Goal: Task Accomplishment & Management: Manage account settings

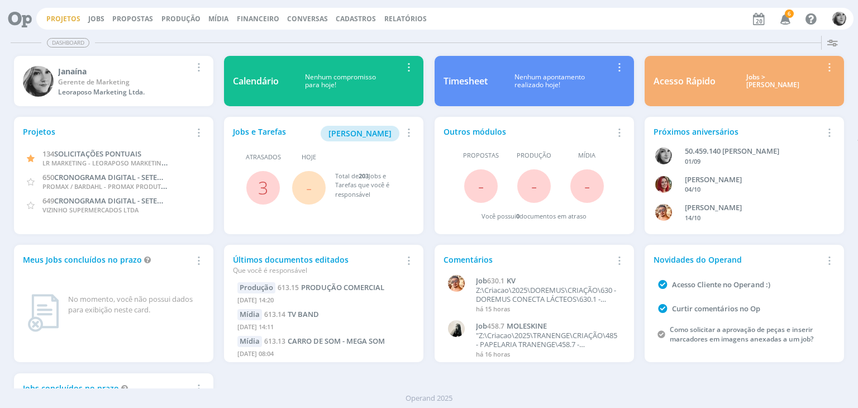
click at [63, 18] on link "Projetos" at bounding box center [63, 18] width 34 height 9
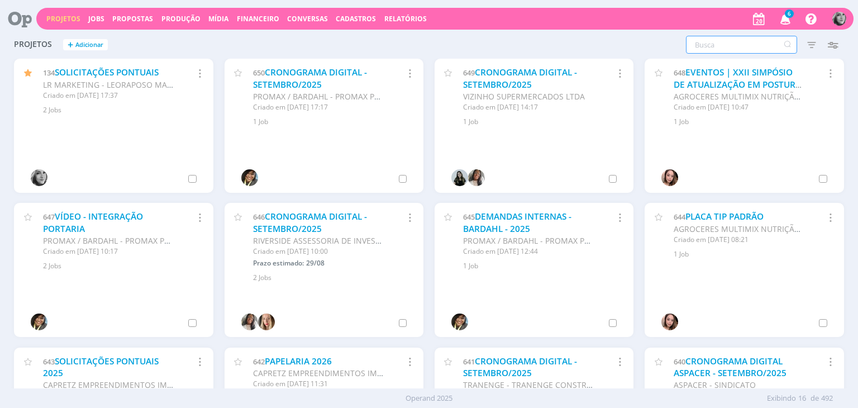
click at [700, 44] on input "text" at bounding box center [741, 45] width 111 height 18
click at [707, 45] on input "text" at bounding box center [741, 45] width 111 height 18
type input "global"
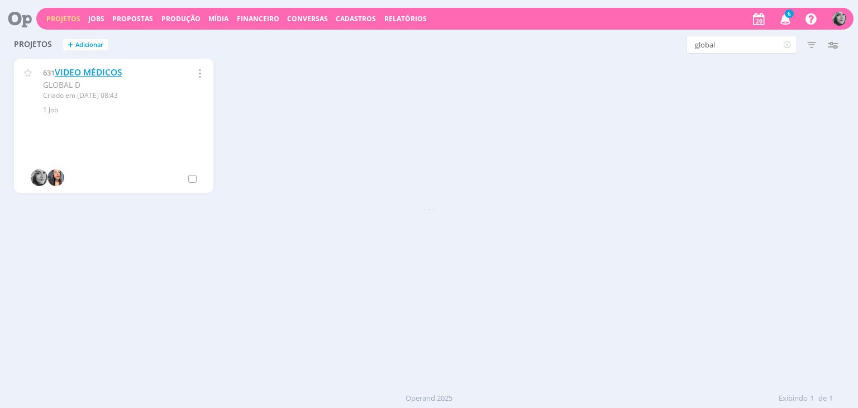
click at [95, 68] on link "VIDEO MÉDICOS" at bounding box center [88, 72] width 67 height 12
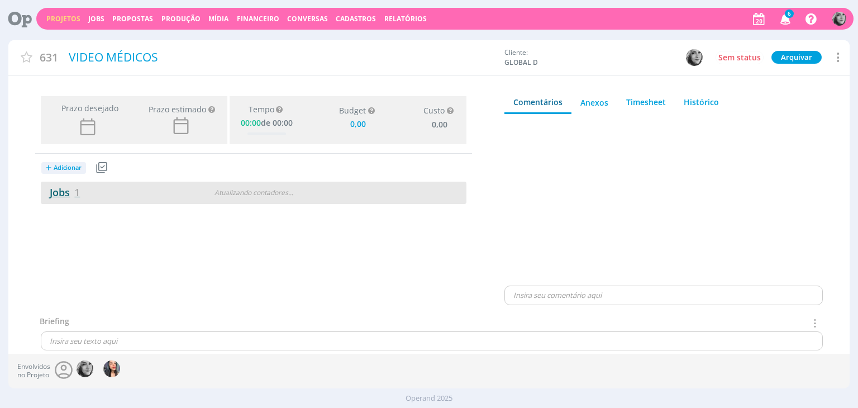
type input "0,00"
click at [66, 197] on link "Jobs 1" at bounding box center [60, 191] width 39 height 13
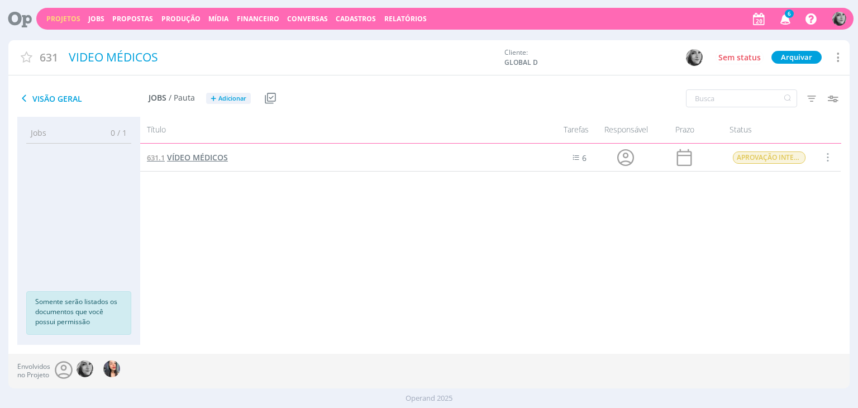
click at [204, 160] on span "VÍDEO MÉDICOS" at bounding box center [197, 157] width 61 height 11
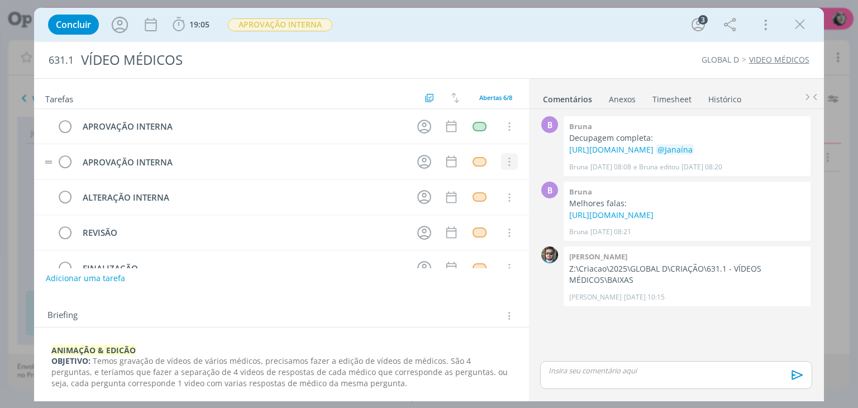
click at [505, 159] on icon "dialog" at bounding box center [508, 162] width 12 height 10
click at [472, 180] on link "Cancelar" at bounding box center [473, 181] width 88 height 18
click at [504, 161] on icon "dialog" at bounding box center [508, 162] width 12 height 10
click at [87, 278] on button "Adicionar uma tarefa" at bounding box center [84, 277] width 79 height 19
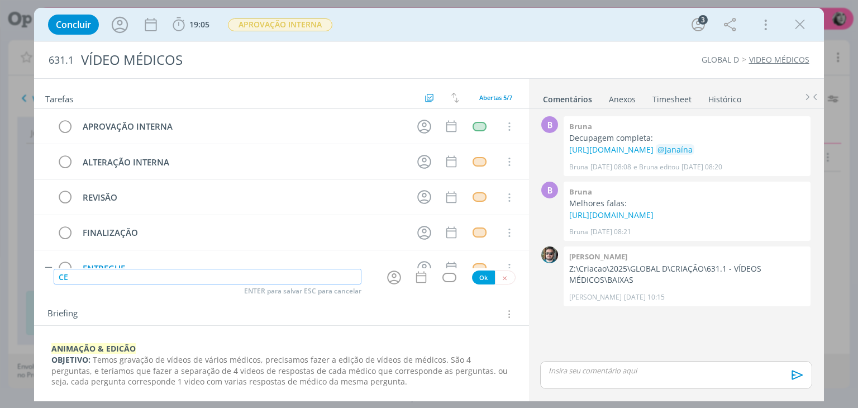
type input "C"
type input "EDIÇÃO"
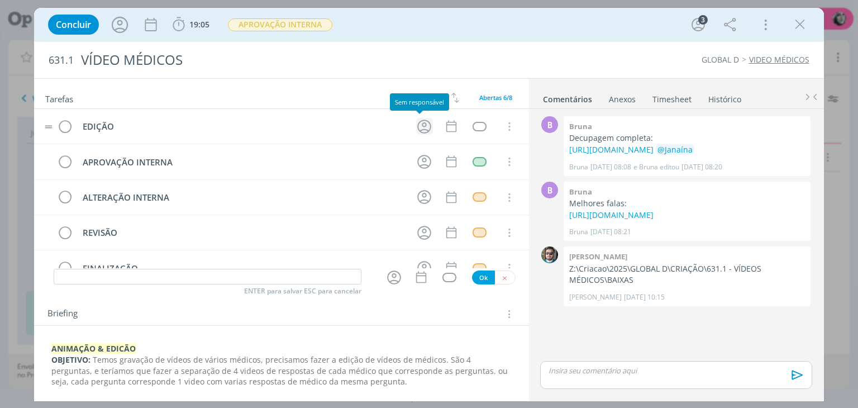
click at [415, 126] on icon "dialog" at bounding box center [423, 126] width 17 height 17
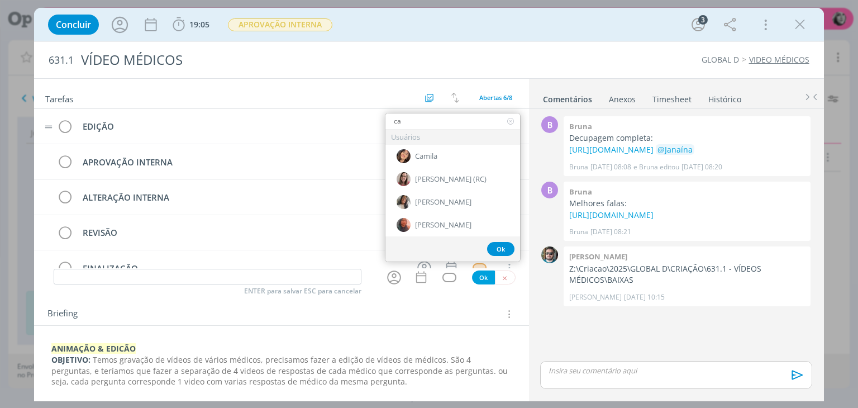
type input "c"
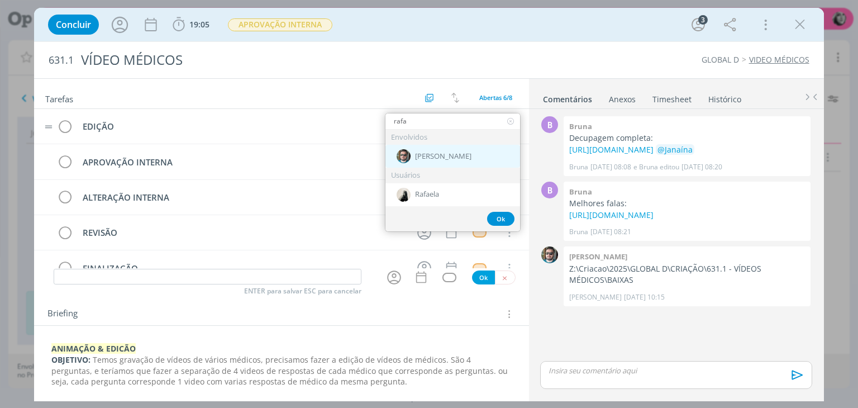
type input "rafa"
click at [439, 154] on div "[PERSON_NAME]" at bounding box center [452, 156] width 135 height 23
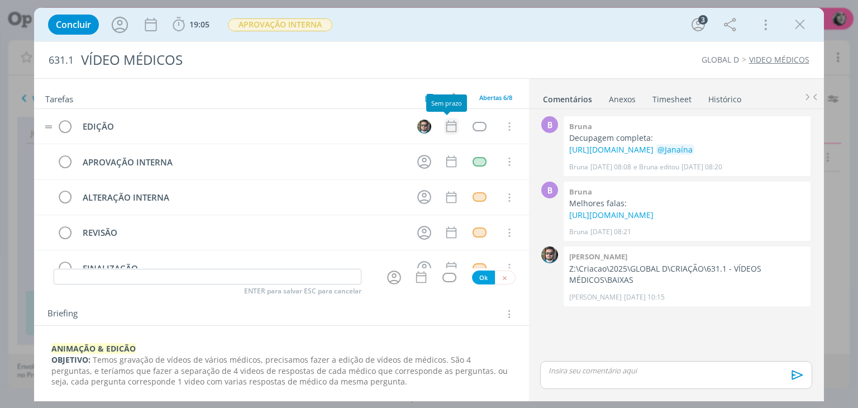
click at [448, 123] on icon "dialog" at bounding box center [451, 126] width 15 height 15
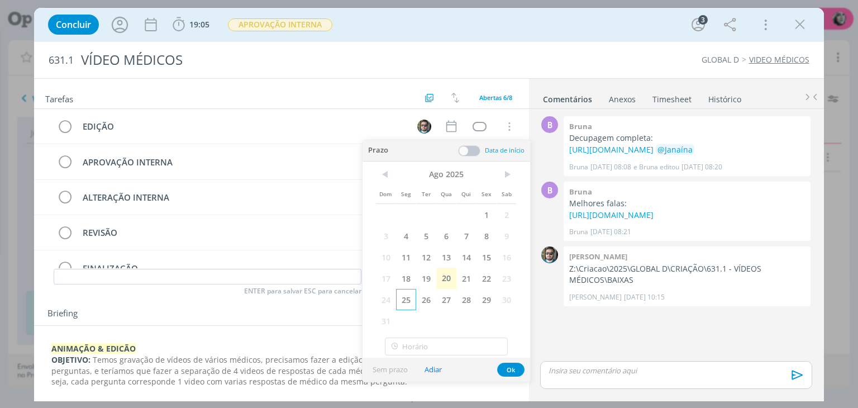
click at [405, 299] on span "25" at bounding box center [406, 299] width 20 height 21
click at [472, 127] on div "dialog" at bounding box center [479, 126] width 14 height 9
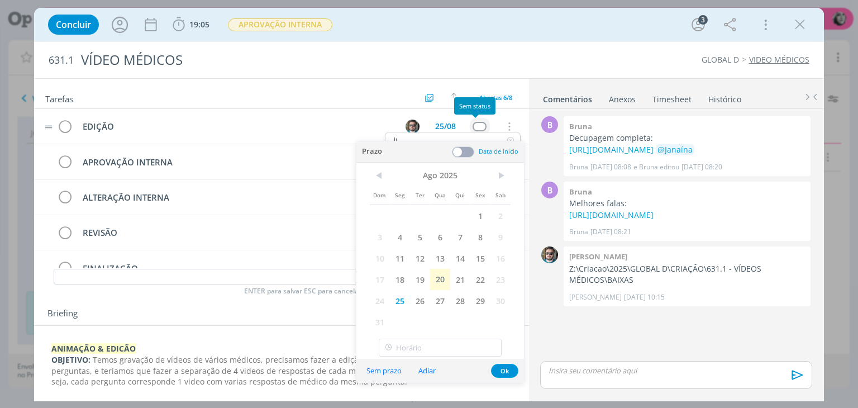
type input "lib"
click at [497, 371] on button "Ok" at bounding box center [504, 370] width 27 height 14
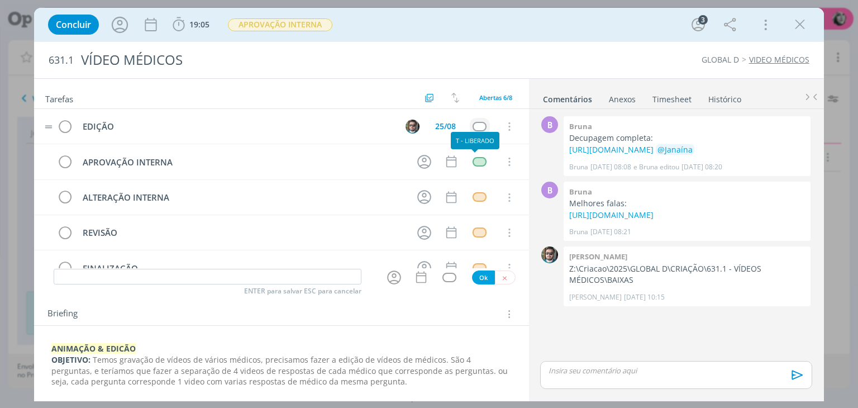
click at [472, 128] on div "dialog" at bounding box center [479, 126] width 14 height 9
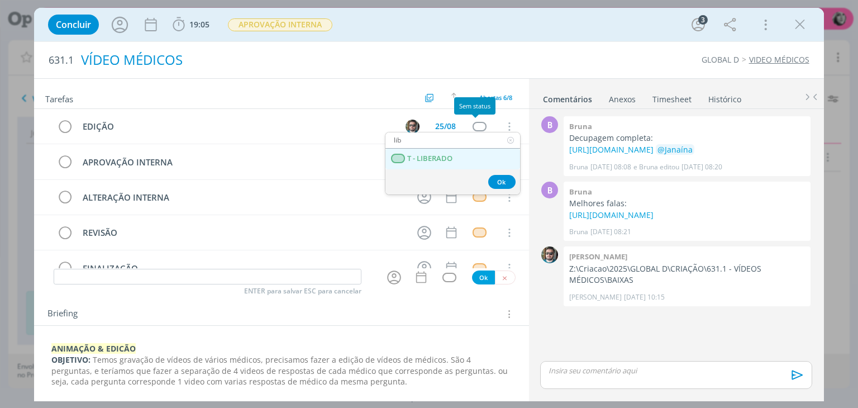
click at [455, 154] on LIBERADO "T - LIBERADO" at bounding box center [452, 159] width 135 height 21
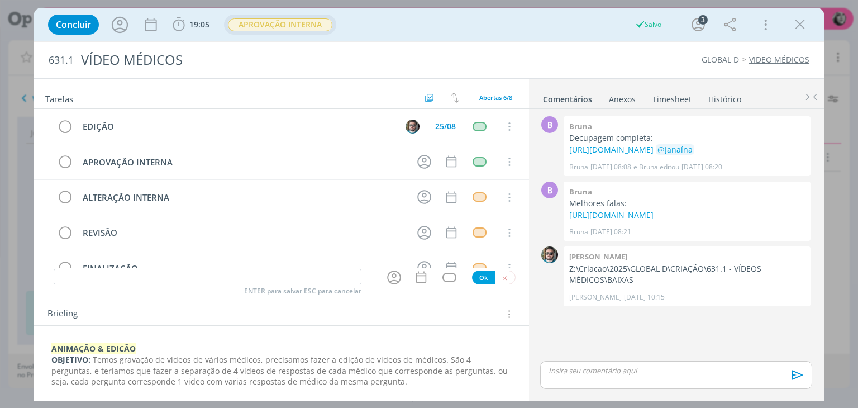
click at [281, 26] on span "APROVAÇÃO INTERNA" at bounding box center [280, 24] width 104 height 13
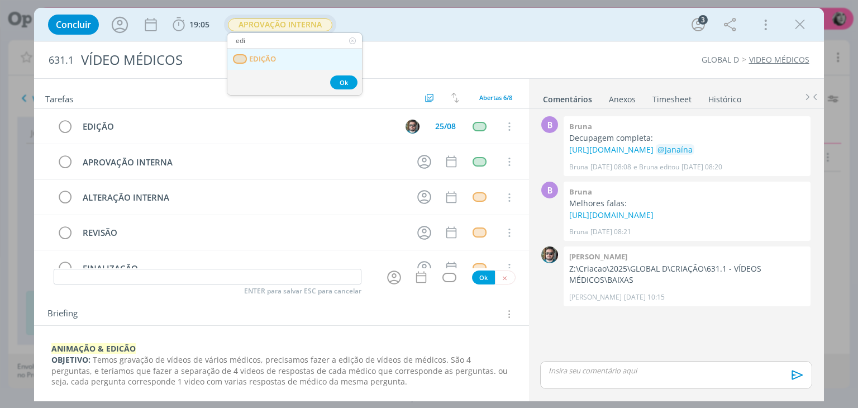
type input "edi"
click at [291, 56] on link "EDIÇÃO" at bounding box center [294, 59] width 135 height 21
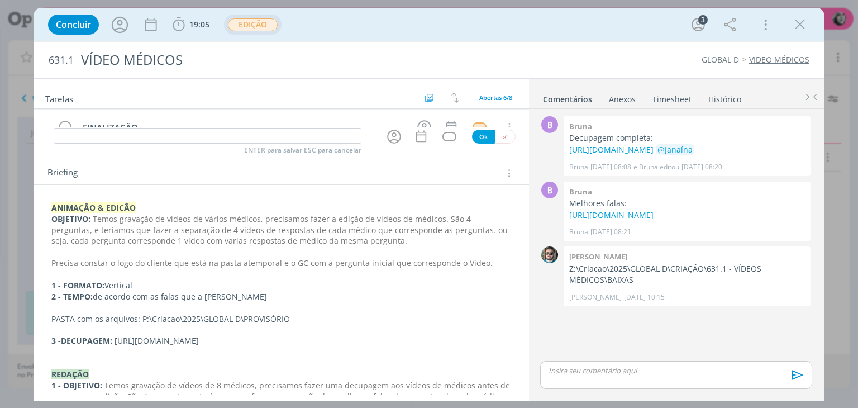
scroll to position [167, 0]
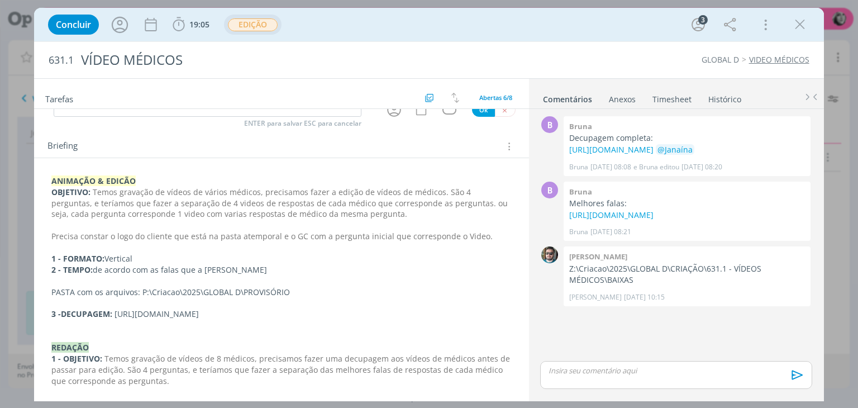
click at [51, 179] on div "ANIMAÇÃO & EDICÃO OBJETIVO: Temos gravação de vídeos de vários médicos, precisa…" at bounding box center [281, 341] width 476 height 341
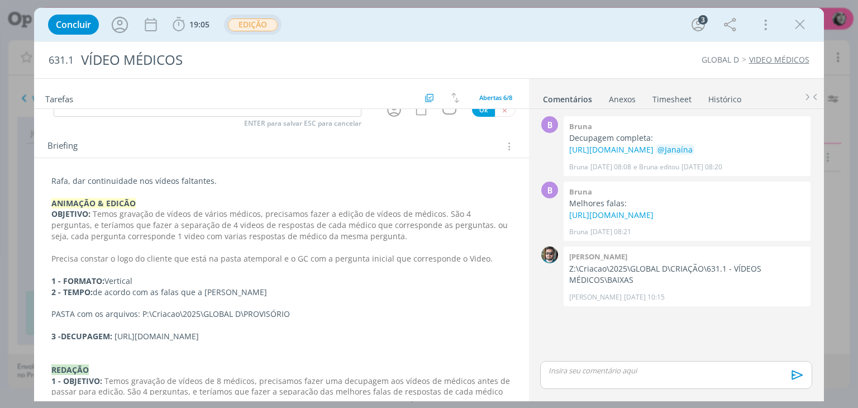
click at [614, 56] on div "GLOBAL D VIDEO MÉDICOS" at bounding box center [653, 59] width 321 height 11
click at [804, 26] on icon "dialog" at bounding box center [799, 24] width 17 height 17
